Goal: Check status: Check status

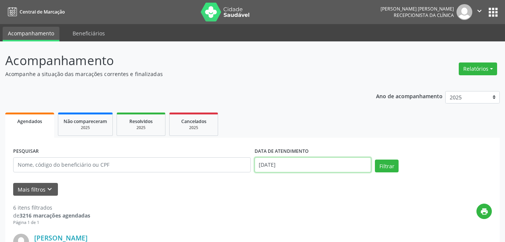
click at [322, 162] on input "[DATE]" at bounding box center [312, 164] width 117 height 15
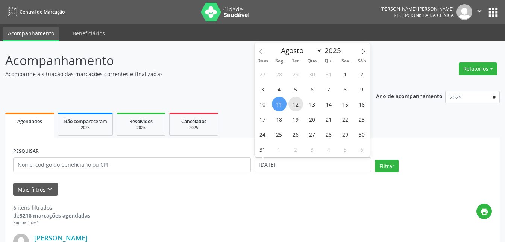
click at [292, 105] on span "12" at bounding box center [295, 104] width 15 height 15
type input "[DATE]"
click at [292, 105] on span "12" at bounding box center [295, 104] width 15 height 15
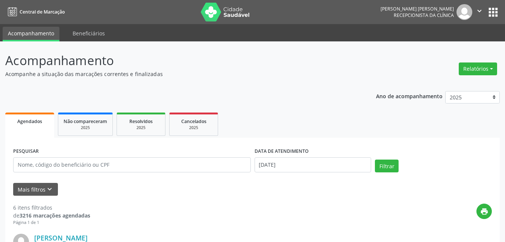
click at [398, 167] on div "Filtrar" at bounding box center [433, 168] width 121 height 18
click at [392, 166] on button "Filtrar" at bounding box center [387, 165] width 24 height 13
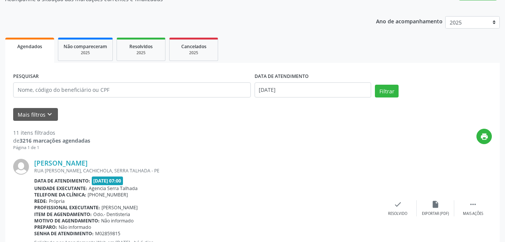
scroll to position [115, 0]
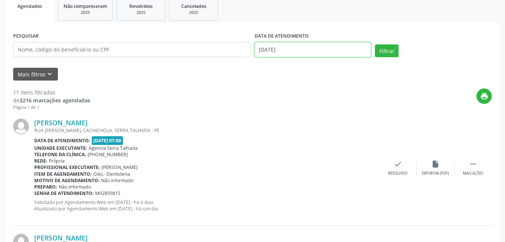
click at [302, 48] on input "[DATE]" at bounding box center [312, 49] width 117 height 15
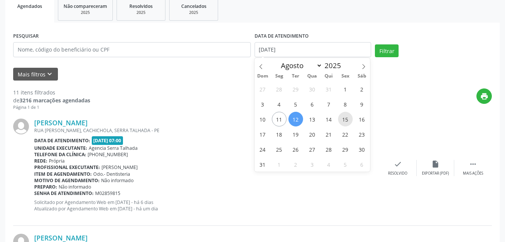
click at [348, 121] on span "15" at bounding box center [345, 119] width 15 height 15
type input "[DATE]"
click at [348, 121] on span "15" at bounding box center [345, 119] width 15 height 15
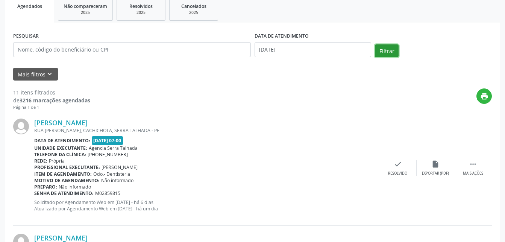
click at [381, 54] on button "Filtrar" at bounding box center [387, 50] width 24 height 13
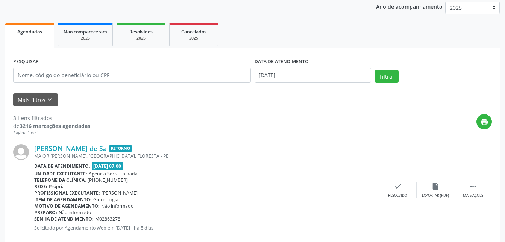
scroll to position [53, 0]
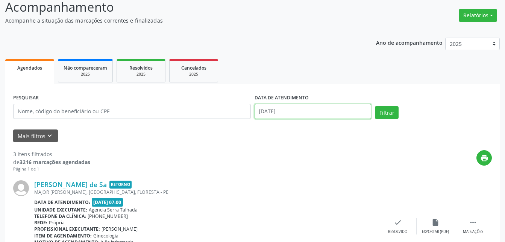
click at [331, 113] on input "[DATE]" at bounding box center [312, 111] width 117 height 15
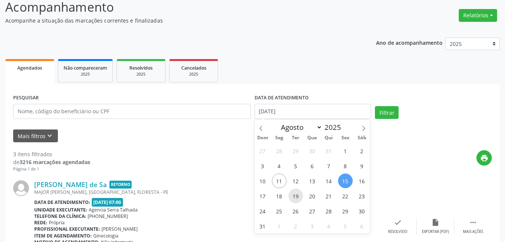
click at [301, 193] on span "19" at bounding box center [295, 195] width 15 height 15
type input "[DATE]"
click at [301, 193] on span "19" at bounding box center [295, 195] width 15 height 15
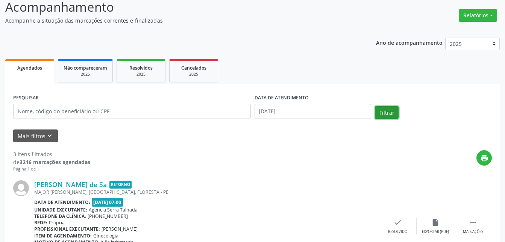
click at [393, 110] on button "Filtrar" at bounding box center [387, 112] width 24 height 13
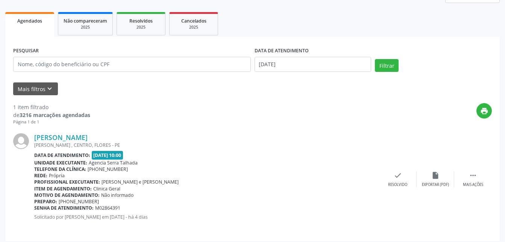
scroll to position [105, 0]
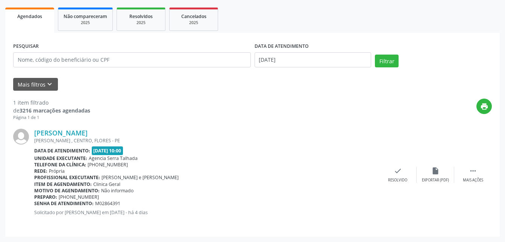
click at [192, 168] on div "Rede: [GEOGRAPHIC_DATA]" at bounding box center [206, 171] width 345 height 6
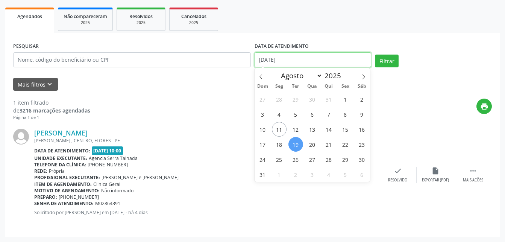
click at [328, 63] on input "[DATE]" at bounding box center [312, 59] width 117 height 15
click at [348, 139] on span "22" at bounding box center [345, 144] width 15 height 15
type input "[DATE]"
click at [348, 139] on span "22" at bounding box center [345, 144] width 15 height 15
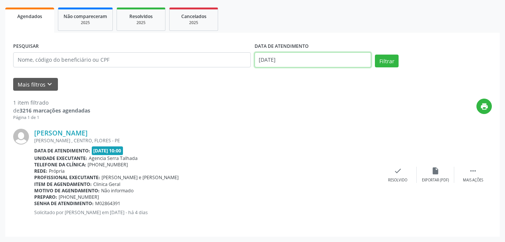
click at [343, 53] on input "[DATE]" at bounding box center [312, 59] width 117 height 15
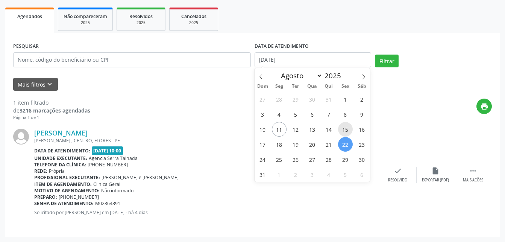
click at [343, 128] on span "15" at bounding box center [345, 129] width 15 height 15
type input "[DATE]"
click at [343, 128] on span "15" at bounding box center [345, 129] width 15 height 15
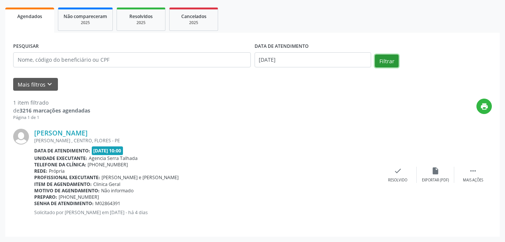
click at [388, 60] on button "Filtrar" at bounding box center [387, 60] width 24 height 13
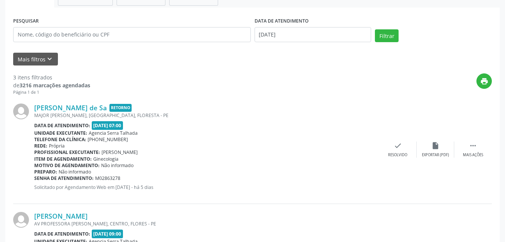
scroll to position [0, 0]
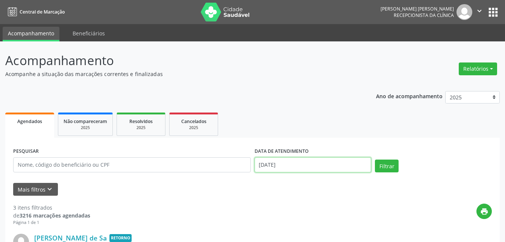
click at [325, 163] on input "[DATE]" at bounding box center [312, 164] width 117 height 15
click at [439, 121] on ul "Agendados Não compareceram 2025 Resolvidos 2025 Cancelados 2025" at bounding box center [252, 123] width 494 height 27
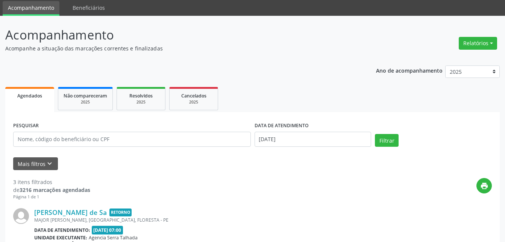
scroll to position [38, 0]
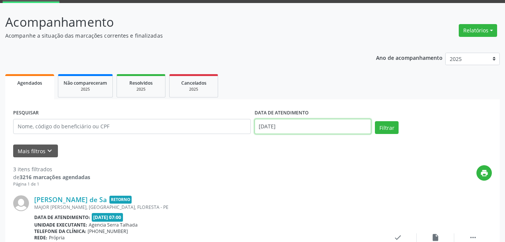
click at [287, 127] on input "[DATE]" at bounding box center [312, 126] width 117 height 15
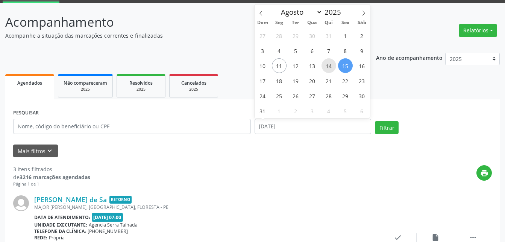
click at [324, 68] on span "14" at bounding box center [328, 65] width 15 height 15
type input "[DATE]"
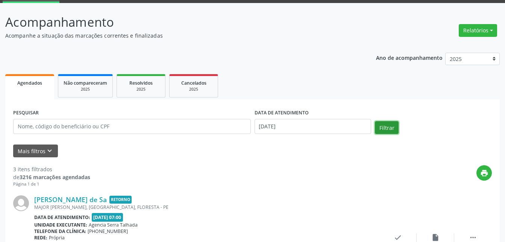
click at [386, 127] on button "Filtrar" at bounding box center [387, 127] width 24 height 13
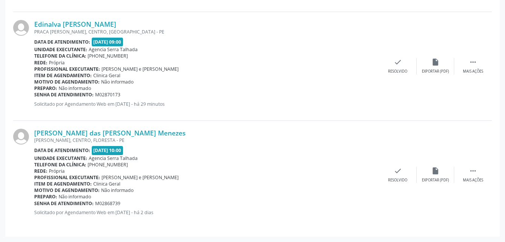
scroll to position [130, 0]
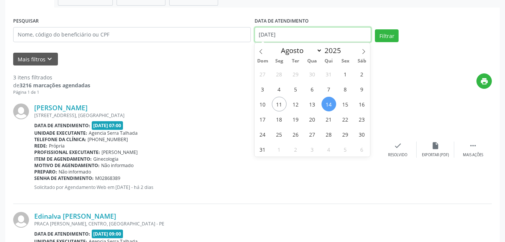
click at [323, 30] on input "[DATE]" at bounding box center [312, 34] width 117 height 15
click at [316, 103] on span "13" at bounding box center [312, 104] width 15 height 15
type input "[DATE]"
click at [316, 103] on span "13" at bounding box center [312, 104] width 15 height 15
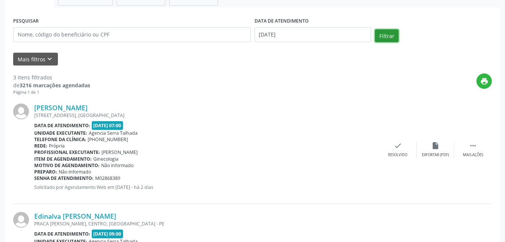
click at [387, 33] on button "Filtrar" at bounding box center [387, 35] width 24 height 13
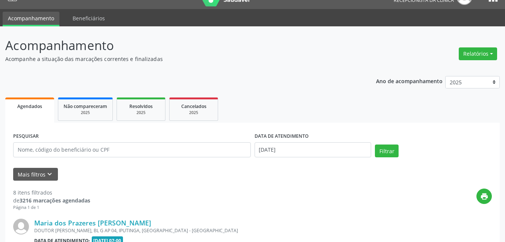
scroll to position [0, 0]
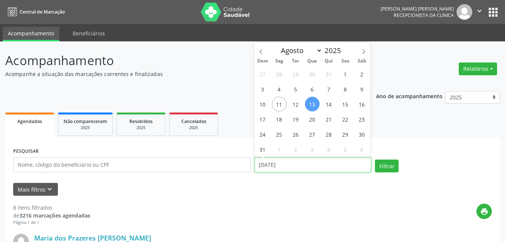
click at [298, 165] on input "[DATE]" at bounding box center [312, 164] width 117 height 15
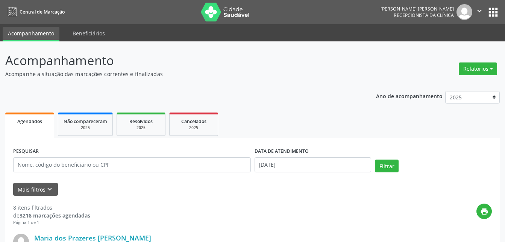
click at [267, 210] on div "print" at bounding box center [290, 214] width 401 height 22
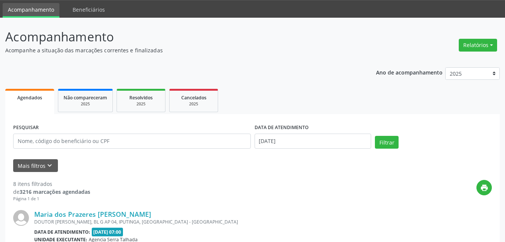
scroll to position [38, 0]
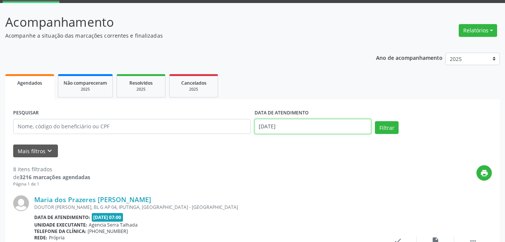
click at [323, 127] on input "[DATE]" at bounding box center [312, 126] width 117 height 15
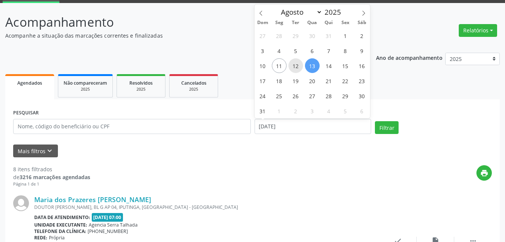
click at [294, 68] on span "12" at bounding box center [295, 65] width 15 height 15
type input "[DATE]"
click at [294, 68] on span "12" at bounding box center [295, 65] width 15 height 15
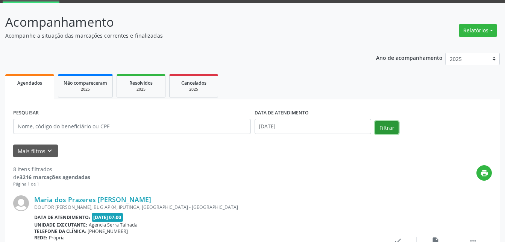
click at [386, 128] on button "Filtrar" at bounding box center [387, 127] width 24 height 13
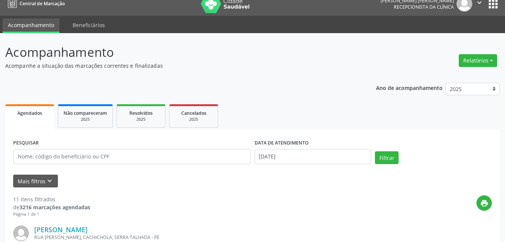
scroll to position [0, 0]
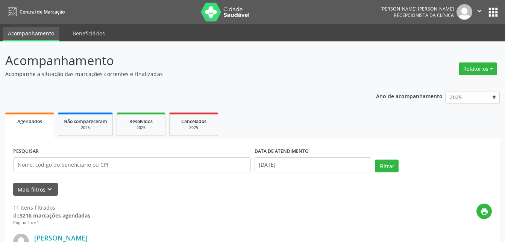
click at [477, 8] on icon "" at bounding box center [479, 11] width 8 height 8
click at [448, 44] on link "Sair" at bounding box center [460, 46] width 52 height 11
